Goal: Entertainment & Leisure: Consume media (video, audio)

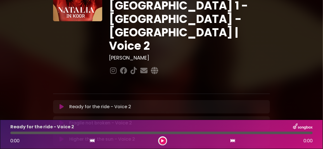
scroll to position [56, 0]
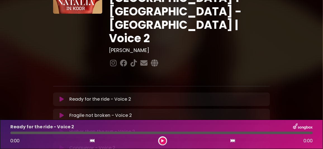
click at [61, 113] on icon at bounding box center [62, 116] width 4 height 6
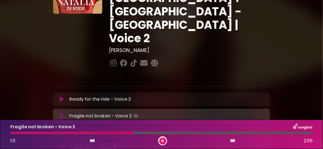
click at [163, 141] on icon at bounding box center [163, 140] width 2 height 3
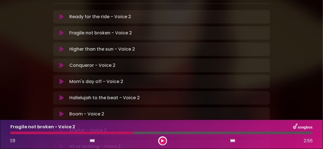
scroll to position [139, 0]
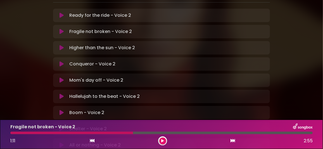
click at [61, 126] on icon at bounding box center [62, 129] width 4 height 6
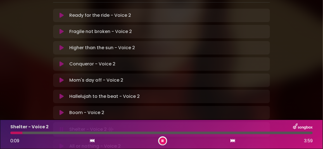
click at [208, 126] on div "Shelter - Voice 2" at bounding box center [161, 126] width 309 height 7
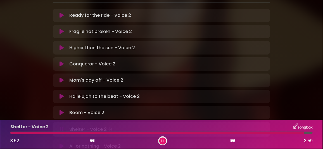
click at [61, 110] on icon at bounding box center [62, 113] width 4 height 6
click at [61, 126] on icon at bounding box center [62, 129] width 4 height 6
click at [252, 132] on div at bounding box center [161, 133] width 302 height 3
click at [164, 141] on button at bounding box center [162, 140] width 7 height 7
click at [62, 142] on icon at bounding box center [62, 145] width 4 height 6
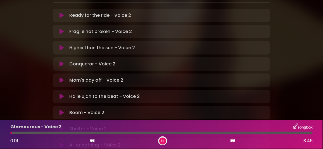
drag, startPoint x: 162, startPoint y: 140, endPoint x: 134, endPoint y: 101, distance: 47.7
click at [162, 139] on icon at bounding box center [163, 140] width 4 height 3
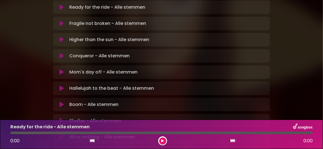
scroll to position [139, 0]
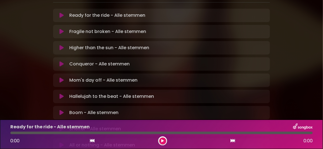
click at [62, 126] on icon at bounding box center [62, 129] width 4 height 6
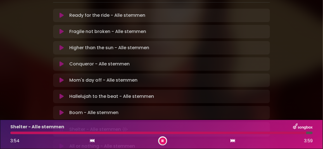
click at [160, 139] on button at bounding box center [162, 140] width 7 height 7
click at [63, 142] on icon at bounding box center [62, 145] width 4 height 6
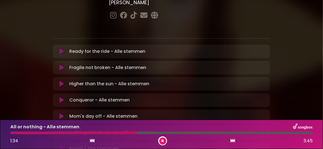
scroll to position [112, 0]
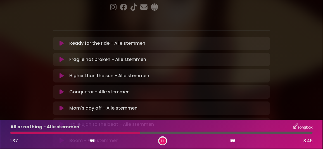
click at [165, 140] on button at bounding box center [162, 140] width 7 height 7
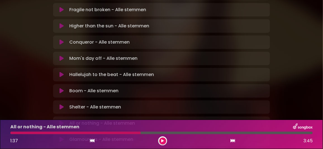
scroll to position [167, 0]
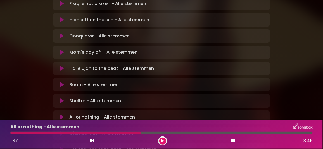
click at [62, 114] on icon at bounding box center [62, 117] width 4 height 6
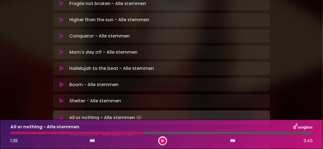
drag, startPoint x: 61, startPoint y: 94, endPoint x: 59, endPoint y: 90, distance: 4.4
click at [61, 132] on icon at bounding box center [62, 135] width 4 height 6
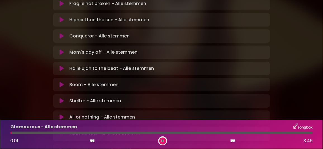
click at [61, 114] on icon at bounding box center [62, 117] width 4 height 6
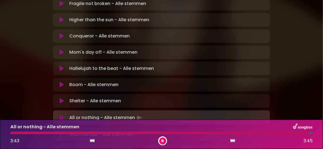
drag, startPoint x: 163, startPoint y: 141, endPoint x: 148, endPoint y: 120, distance: 25.0
click at [163, 139] on icon at bounding box center [163, 140] width 2 height 3
